Goal: Check status: Check status

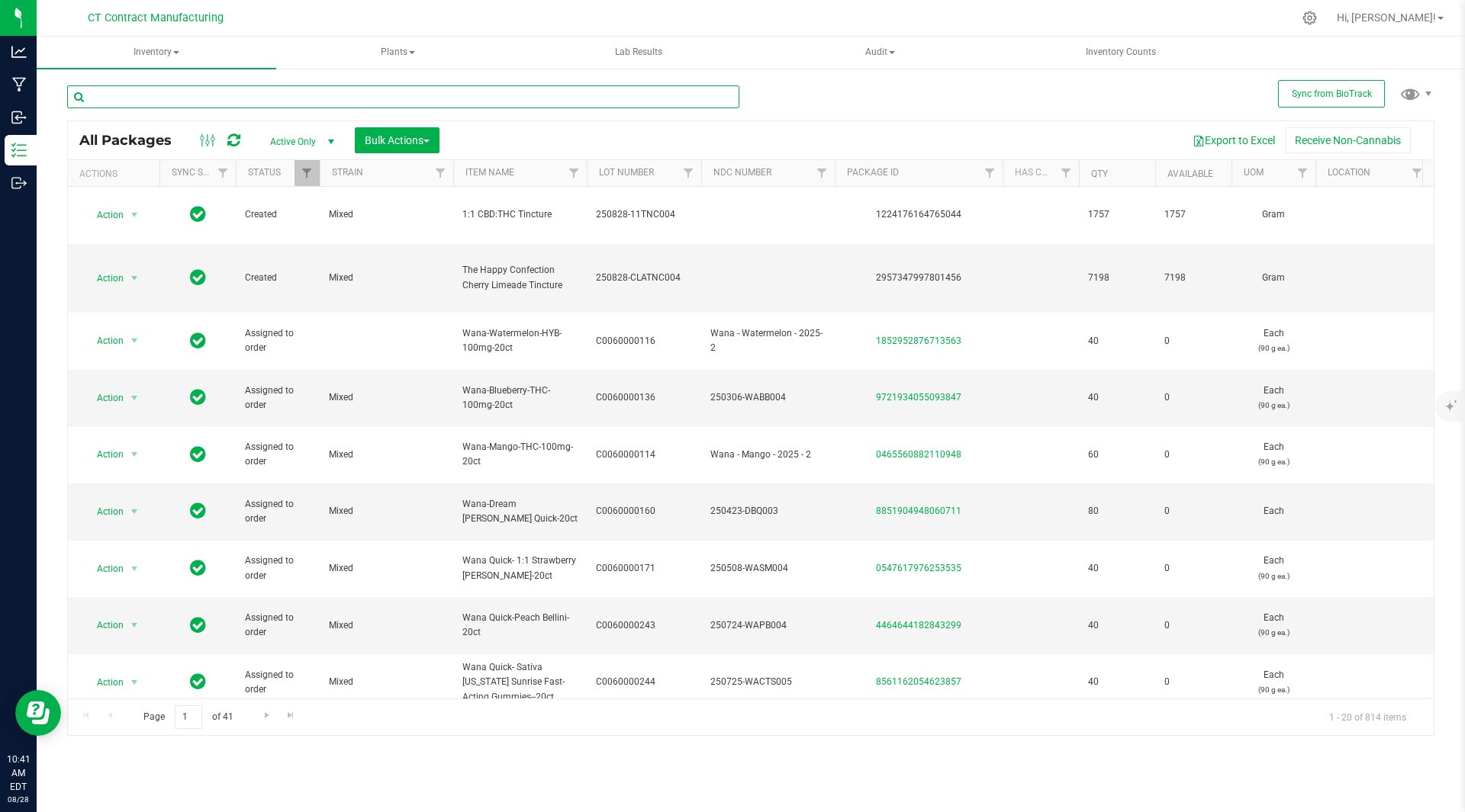
click at [212, 93] on input "text" at bounding box center [403, 97] width 672 height 23
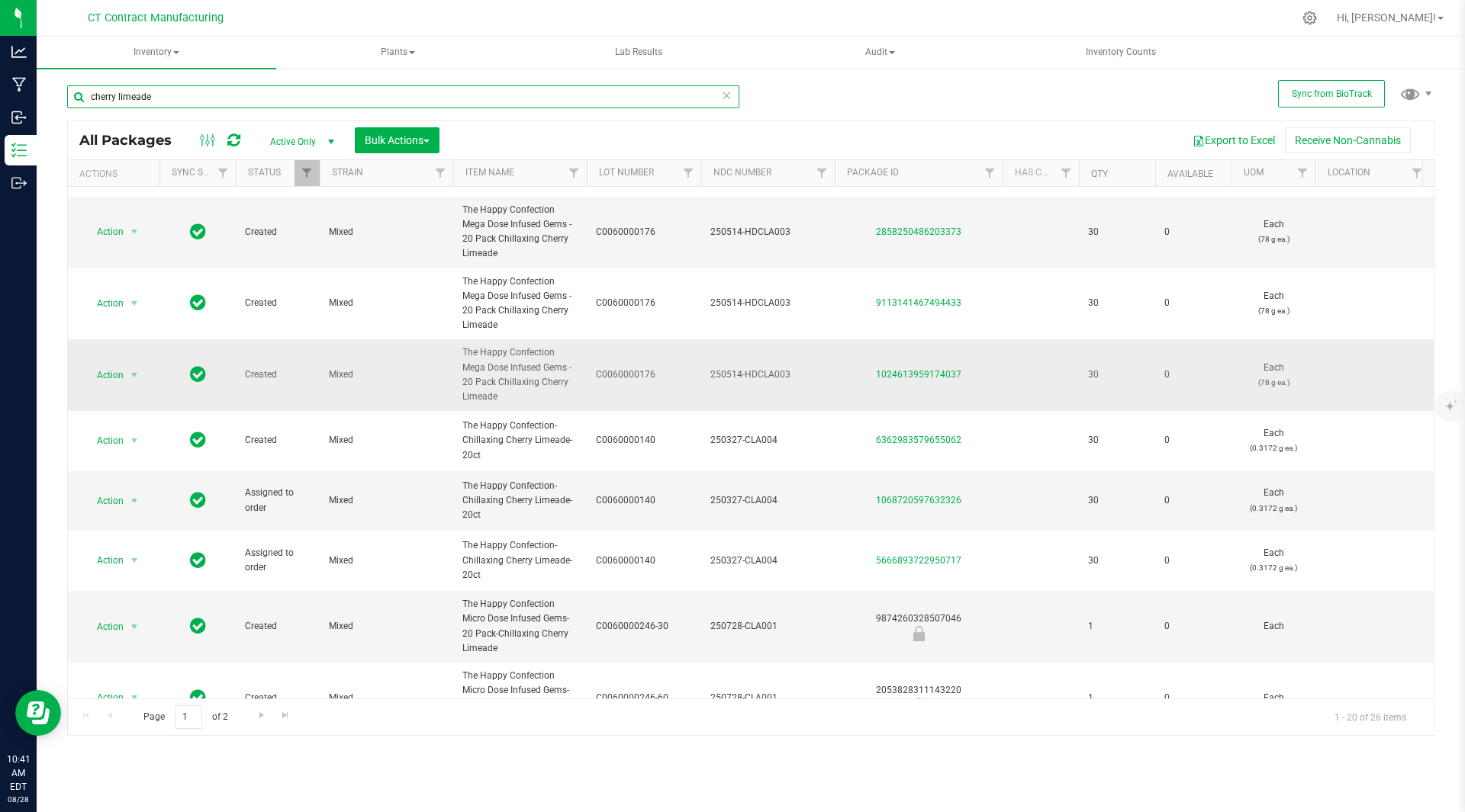
scroll to position [60, 0]
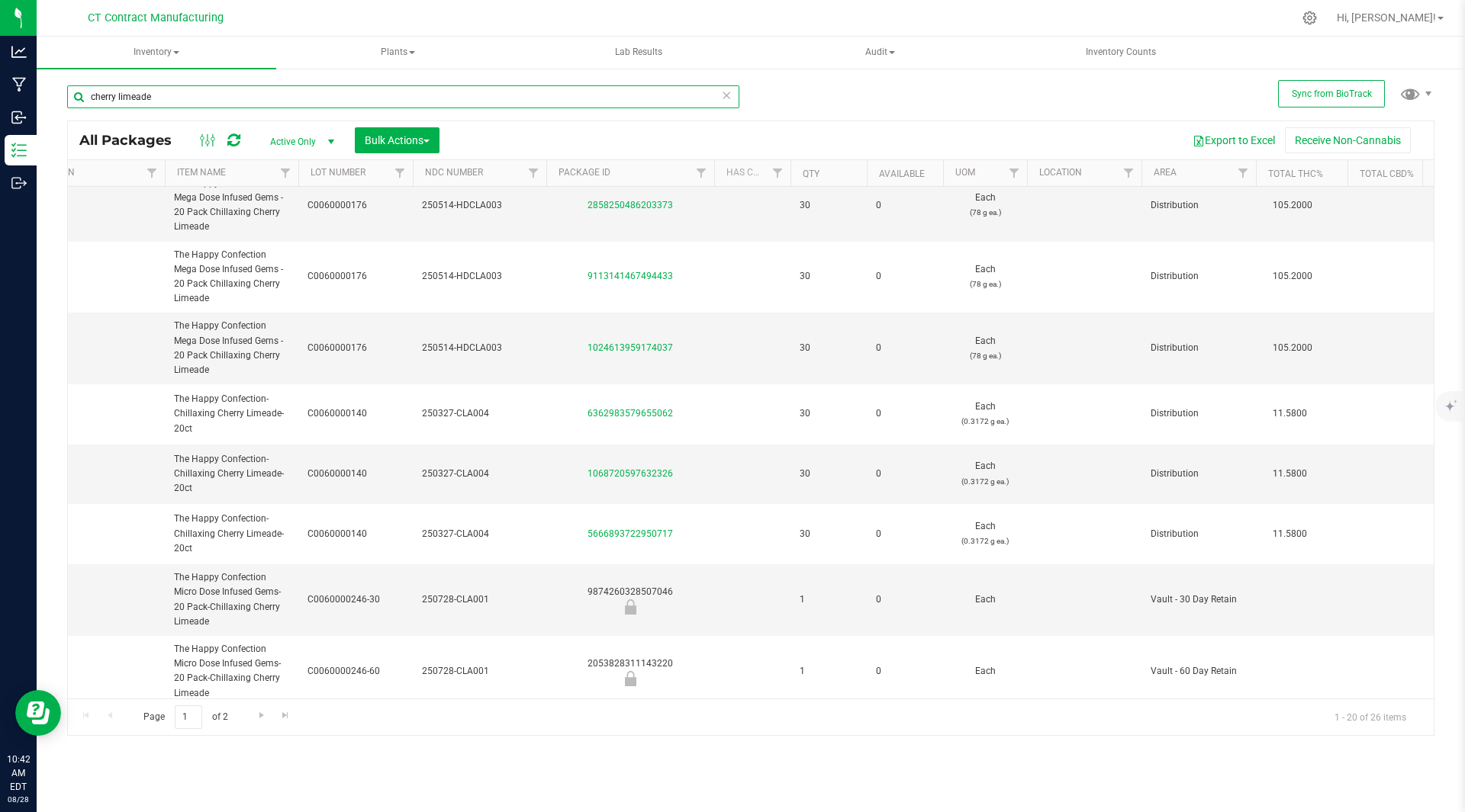
scroll to position [0, 288]
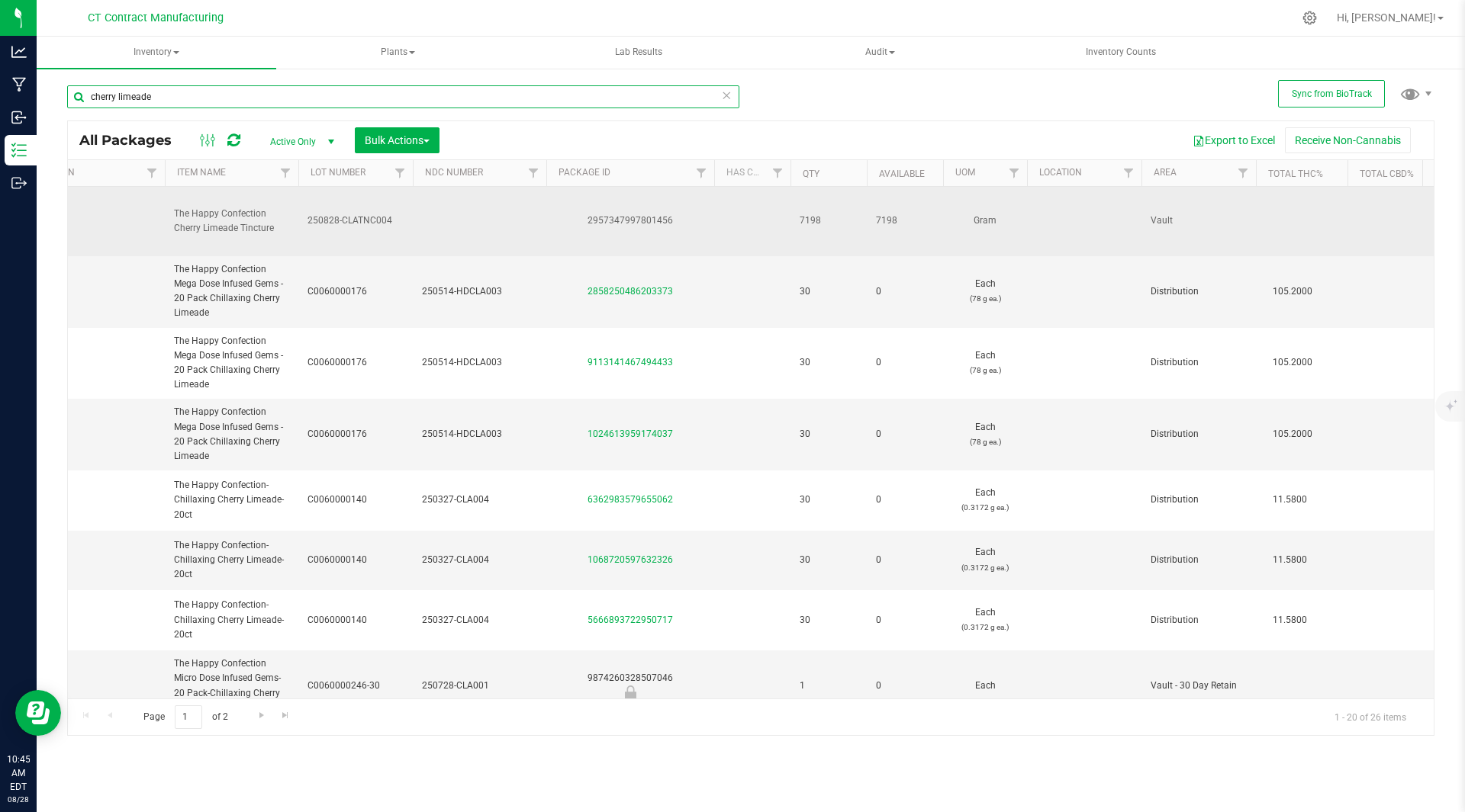
type input "cherry limeade"
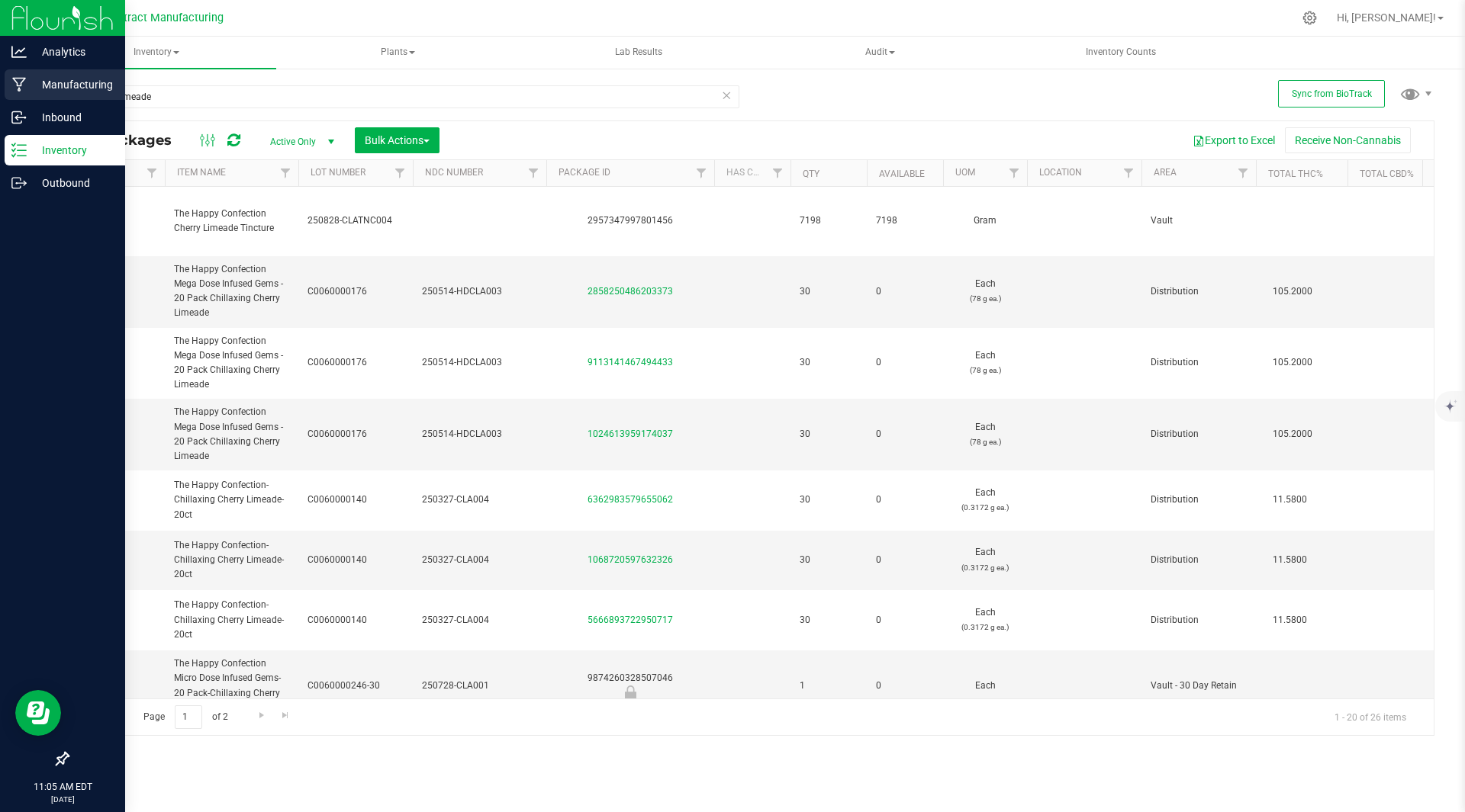
click at [50, 85] on p "Manufacturing" at bounding box center [72, 84] width 91 height 18
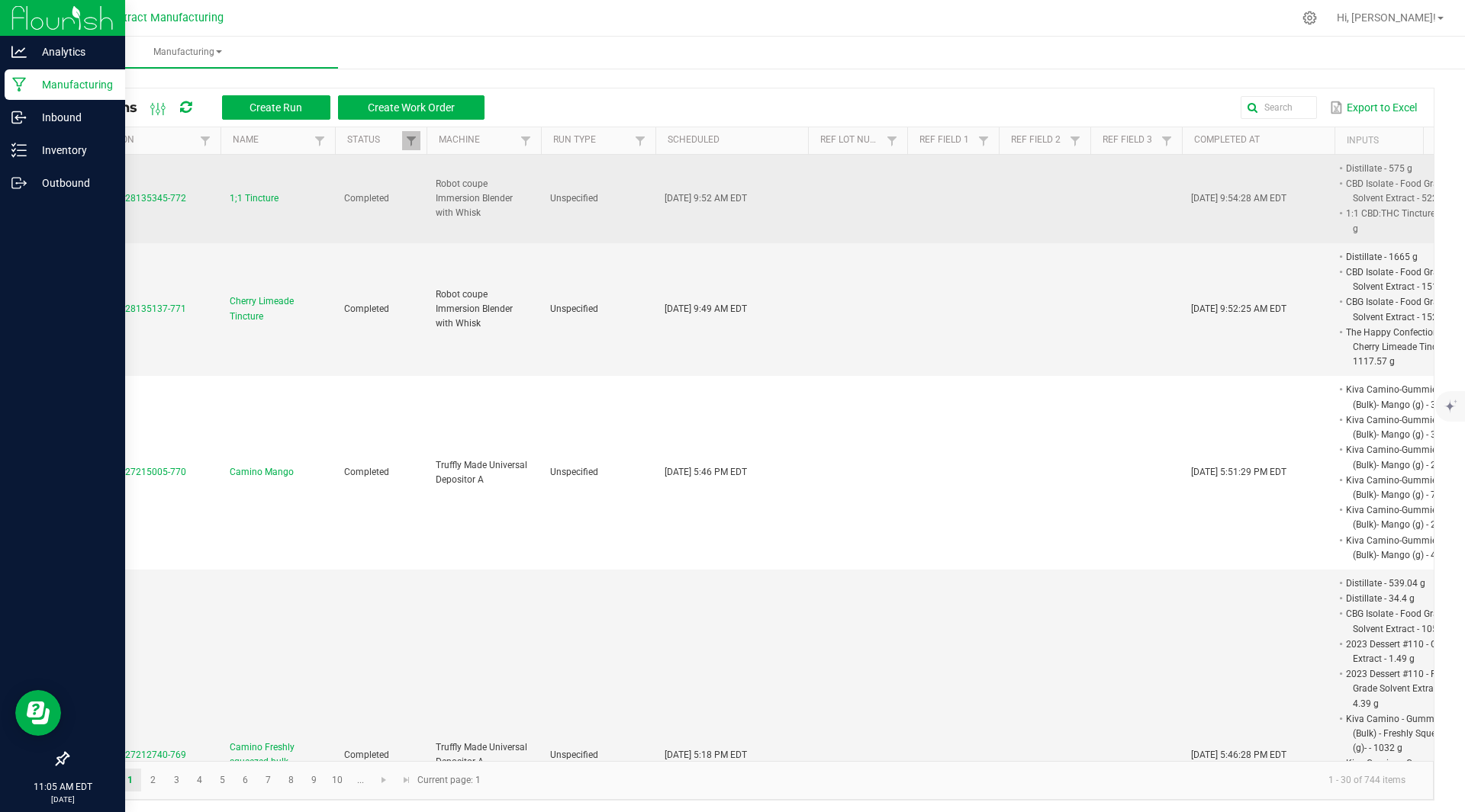
click at [171, 193] on span "MP-20250828135345-772" at bounding box center [131, 198] width 110 height 10
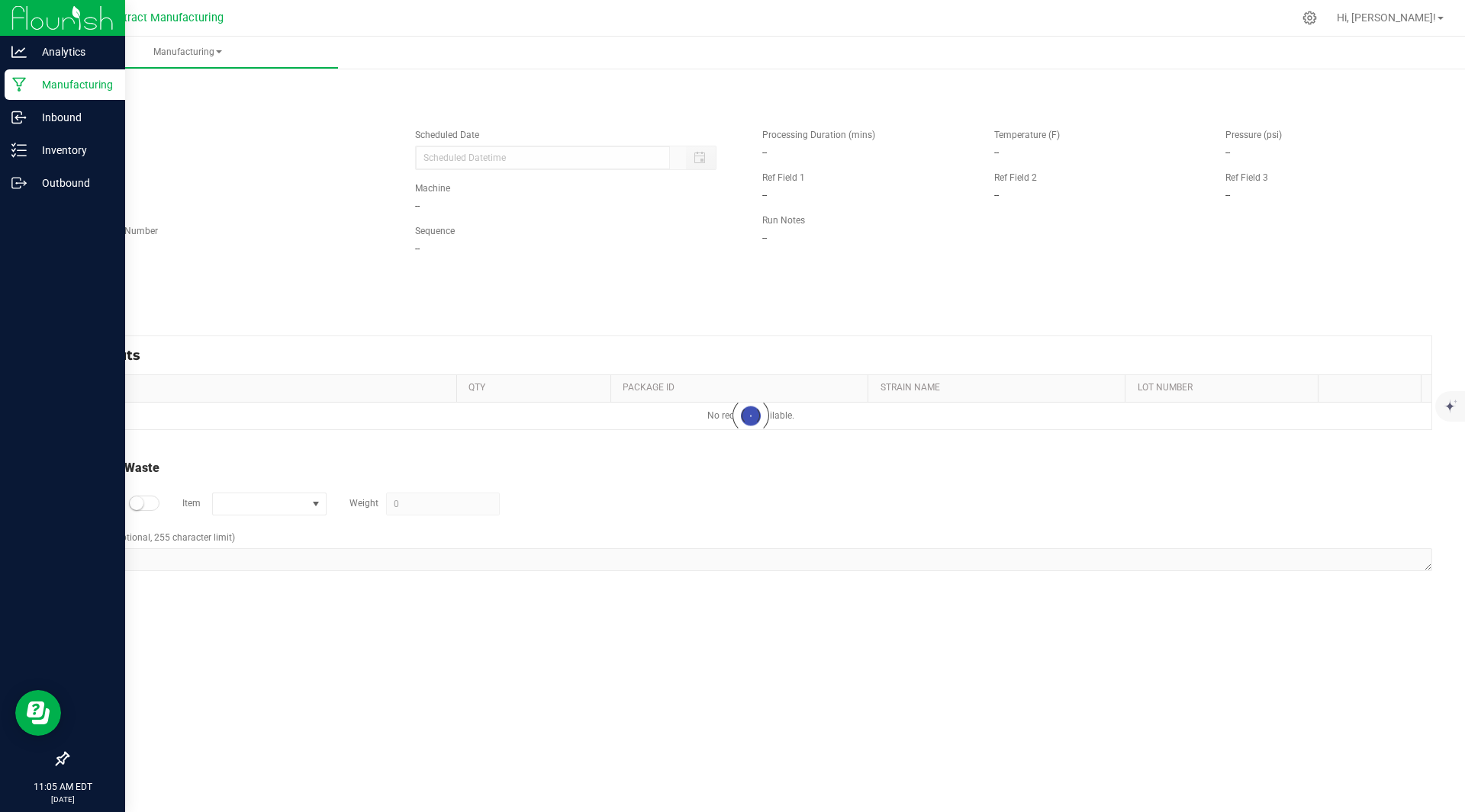
type input "[DATE] 9:52 AM"
